Goal: Transaction & Acquisition: Purchase product/service

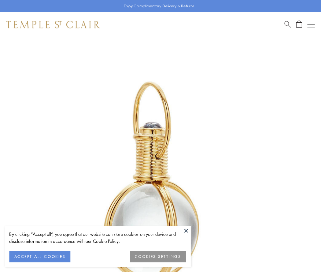
scroll to position [160, 0]
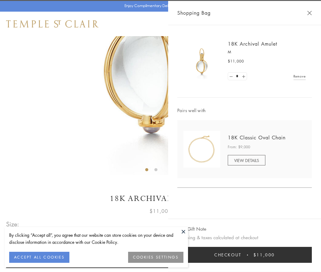
click at [245, 254] on button "Checkout $11,000" at bounding box center [244, 255] width 135 height 16
